Goal: Task Accomplishment & Management: Complete application form

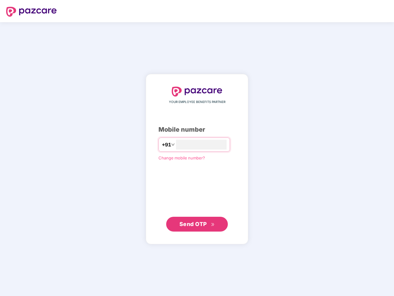
click at [197, 148] on input "number" at bounding box center [201, 145] width 51 height 10
click at [31, 12] on img at bounding box center [31, 12] width 51 height 10
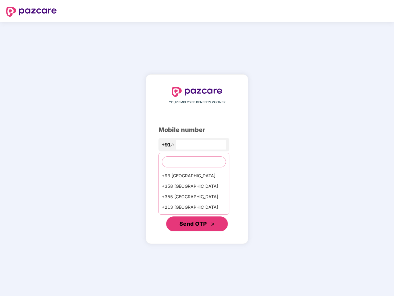
click at [197, 224] on span "Send OTP" at bounding box center [192, 223] width 27 height 6
